Goal: Information Seeking & Learning: Understand process/instructions

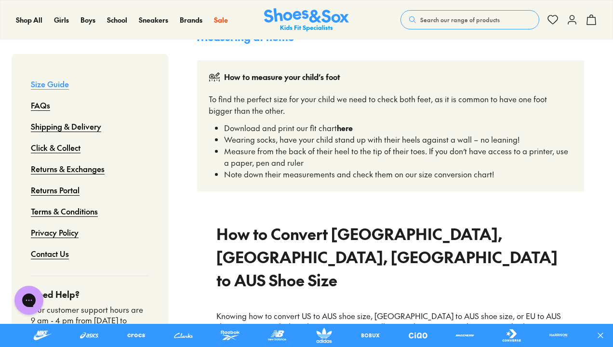
scroll to position [311, 0]
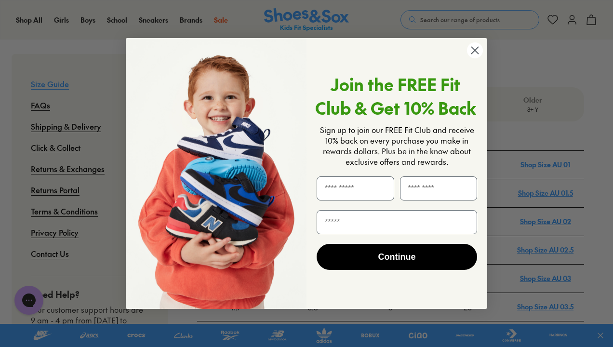
click at [474, 50] on icon "Close dialog" at bounding box center [475, 50] width 7 height 7
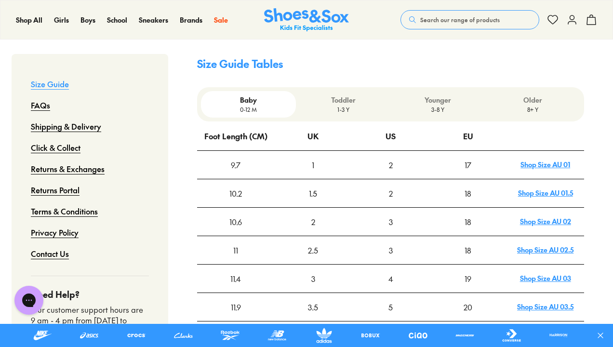
click at [535, 95] on p "Older" at bounding box center [532, 100] width 87 height 10
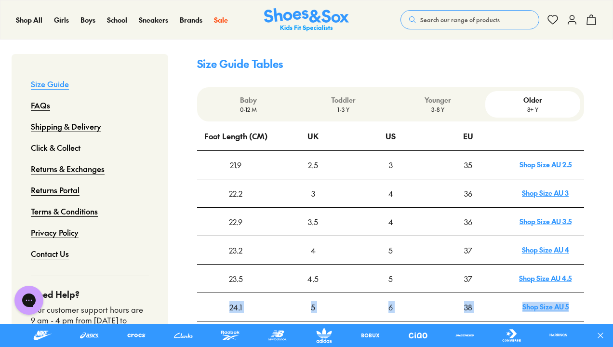
drag, startPoint x: 231, startPoint y: 272, endPoint x: 583, endPoint y: 266, distance: 352.1
click at [583, 292] on tr "24.1 5 6 38 Shop Size AU 5" at bounding box center [390, 306] width 387 height 28
click at [543, 302] on link "Shop Size AU 5" at bounding box center [545, 307] width 46 height 10
click at [428, 208] on div "4" at bounding box center [390, 221] width 77 height 27
